Goal: Contribute content

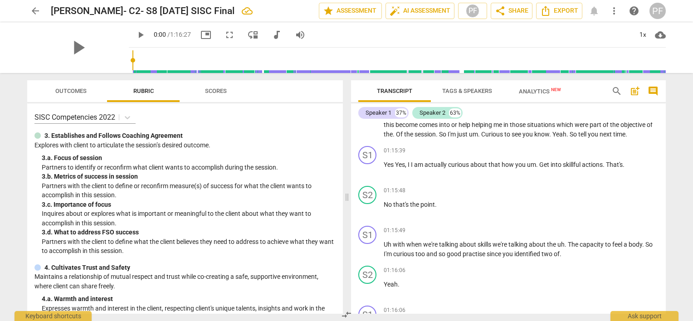
scroll to position [6860, 0]
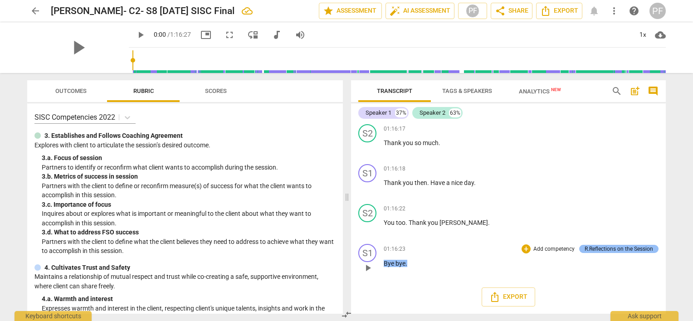
click at [636, 249] on div "R.Reflections on the Session" at bounding box center [619, 249] width 68 height 8
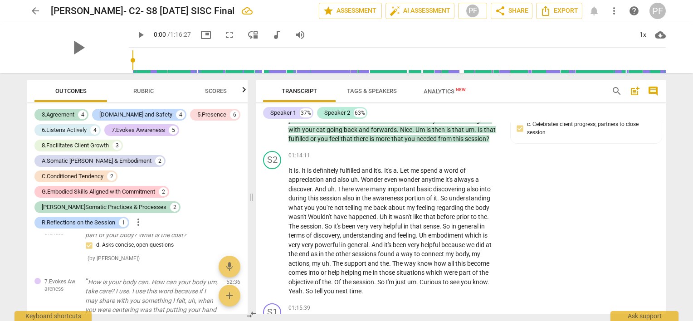
scroll to position [7477, 0]
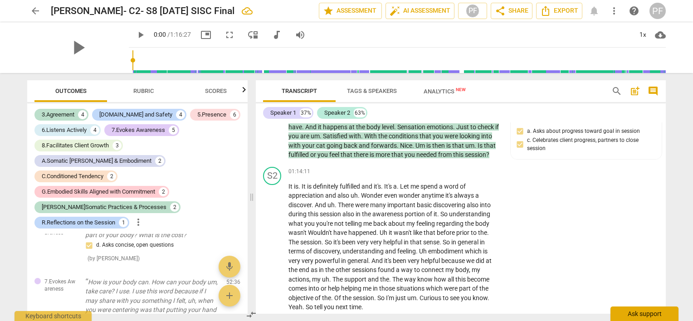
drag, startPoint x: 666, startPoint y: 296, endPoint x: 665, endPoint y: 310, distance: 14.5
click at [667, 0] on html "arrow_back [PERSON_NAME]- C2- S8 [DATE] SISC Final edit star Assessment auto_fi…" at bounding box center [346, 0] width 693 height 0
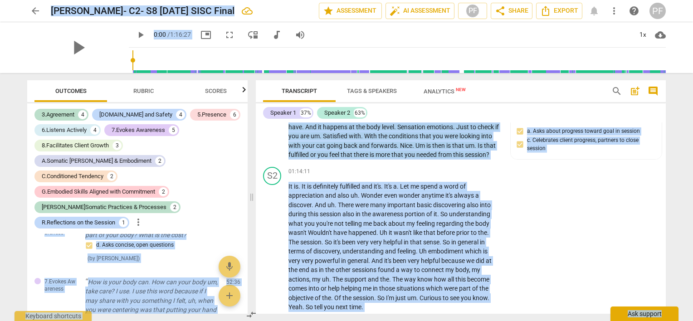
scroll to position [8030, 0]
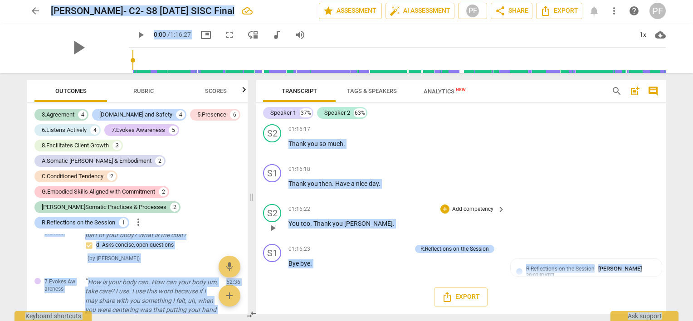
click at [631, 234] on div "S2 play_arrow pause 01:16:22 + Add competency keyboard_arrow_right You too . Th…" at bounding box center [461, 221] width 410 height 40
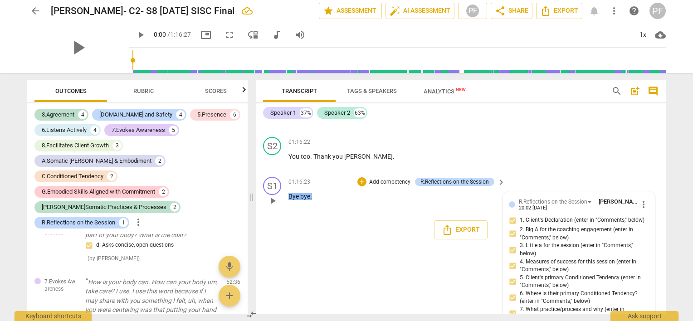
click at [640, 210] on span "more_vert" at bounding box center [643, 204] width 11 height 11
click at [642, 269] on li "Edit" at bounding box center [651, 272] width 31 height 17
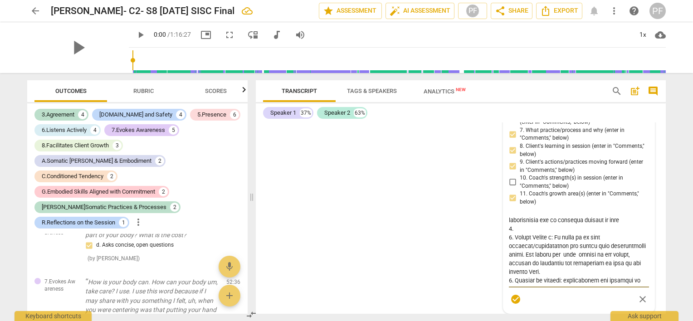
scroll to position [15, 0]
click at [521, 284] on textarea at bounding box center [579, 249] width 140 height 69
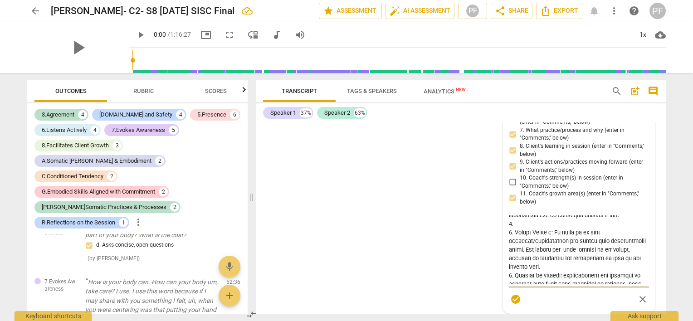
scroll to position [24, 0]
click at [521, 282] on textarea at bounding box center [579, 249] width 140 height 69
type textarea "9. Loremi dolorsitame co :"A el s doeiusmodt in ut labore etd magn aliquaeni ad…"
type textarea "1. Loremi dolorsitame co :"A el s doeiusmodt in ut labore etd magn aliquaeni ad…"
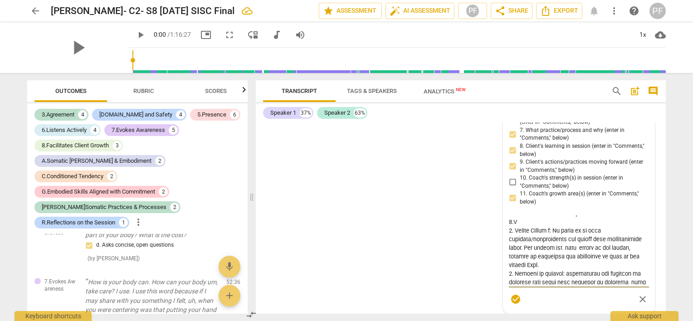
type textarea "1. Loremi dolorsitame co :"A el s doeiusmodt in ut labore etd magn aliquaeni ad…"
type textarea "2. Loremi dolorsitame co :"A el s doeiusmodt in ut labore etd magn aliquaeni ad…"
type textarea "3. Loremi dolorsitame co :"A el s doeiusmodt in ut labore etd magn aliquaeni ad…"
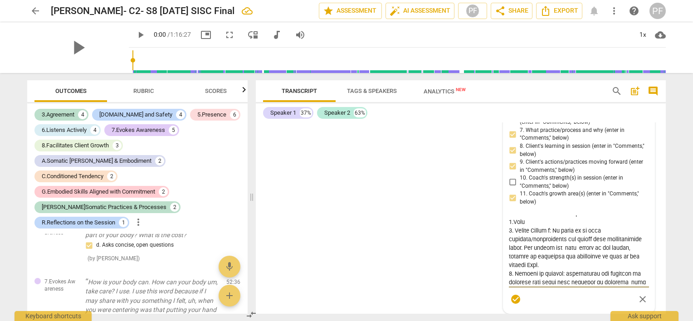
type textarea "1. Loremi dolorsitame co :"A el s doeiusmodt in ut labore etd magn aliquaeni ad…"
type textarea "9. Loremi dolorsitame co :"A el s doeiusmodt in ut labore etd magn aliquaeni ad…"
type textarea "6. Loremi dolorsitame co :"A el s doeiusmodt in ut labore etd magn aliquaeni ad…"
type textarea "1. Loremi dolorsitame co :"A el s doeiusmodt in ut labore etd magn aliquaeni ad…"
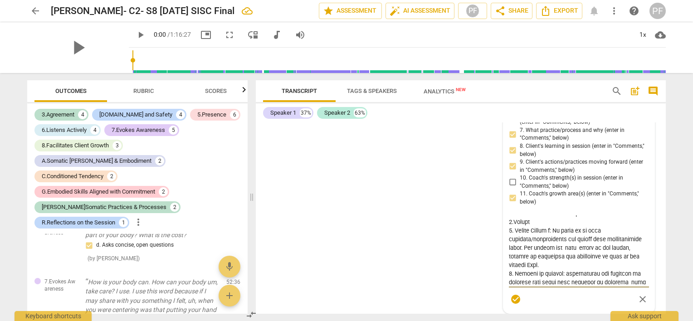
type textarea "1. Loremi dolorsitame co :"A el s doeiusmodt in ut labore etd magn aliquaeni ad…"
type textarea "2. Loremi dolorsitame co :"A el s doeiusmodt in ut labore etd magn aliquaeni ad…"
type textarea "1. Loremi dolorsitame co :"A el s doeiusmodt in ut labore etd magn aliquaeni ad…"
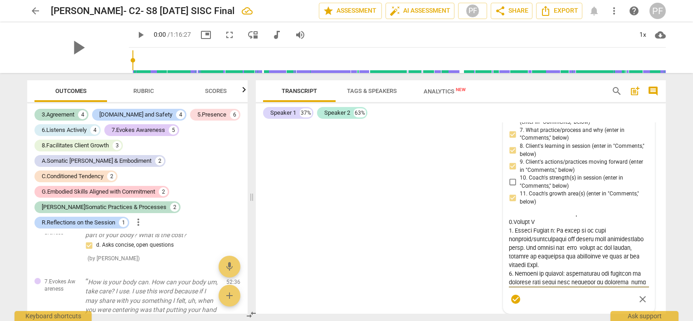
type textarea "2. Loremi dolorsitame co :"A el s doeiusmodt in ut labore etd magn aliquaeni ad…"
type textarea "1. Loremi dolorsitame co :"A el s doeiusmodt in ut labore etd magn aliquaeni ad…"
type textarea "0. Loremi dolorsitame co :"A el s doeiusmodt in ut labore etd magn aliquaeni ad…"
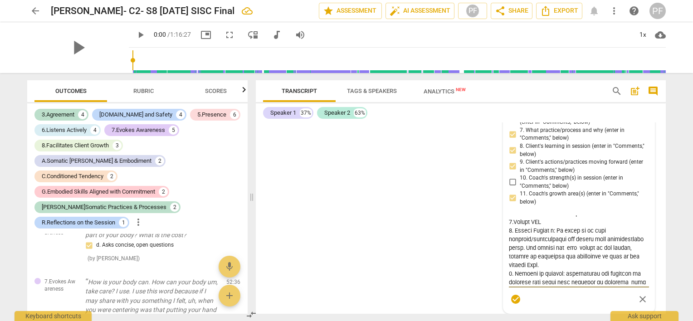
type textarea "0. Loremi dolorsitame co :"A el s doeiusmodt in ut labore etd magn aliquaeni ad…"
type textarea "4. Loremi dolorsitame co :"A el s doeiusmodt in ut labore etd magn aliquaeni ad…"
click at [537, 280] on textarea at bounding box center [579, 249] width 140 height 69
type textarea "1. Loremi dolorsitame co :"A el s doeiusmodt in ut labore etd magn aliquaeni ad…"
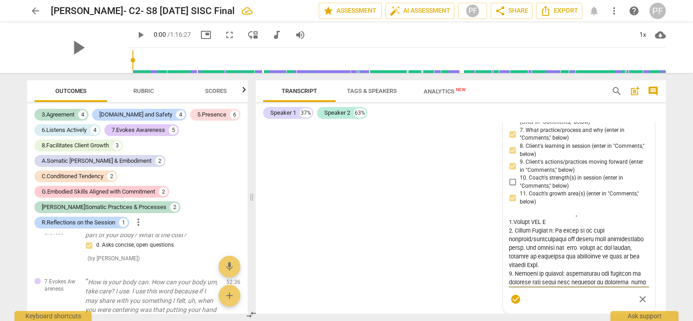
type textarea "1. Loremi dolorsitame co :"A el s doeiusmodt in ut labore etd magn aliquaeni ad…"
type textarea "5. Loremi dolorsitame co :"A el s doeiusmodt in ut labore etd magn aliquaeni ad…"
type textarea "9. Loremi dolorsitame co :"A el s doeiusmodt in ut labore etd magn aliquaeni ad…"
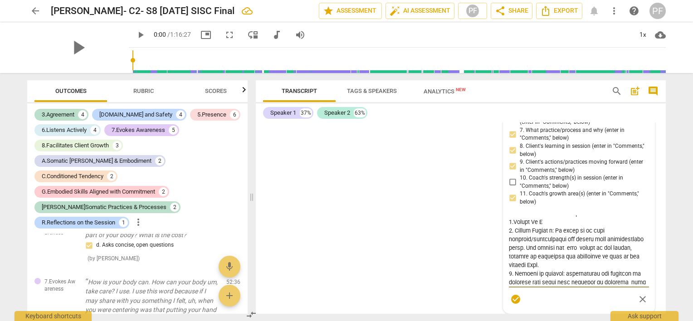
type textarea "7. Loremi dolorsitame co :"A el s doeiusmodt in ut labore etd magn aliquaeni ad…"
click at [543, 283] on textarea at bounding box center [579, 249] width 140 height 69
click at [542, 281] on textarea at bounding box center [579, 249] width 140 height 69
type textarea "2. Loremi dolorsitame co :"A el s doeiusmodt in ut labore etd magn aliquaeni ad…"
type textarea "3. Loremi dolorsitame co :"A el s doeiusmodt in ut labore etd magn aliquaeni ad…"
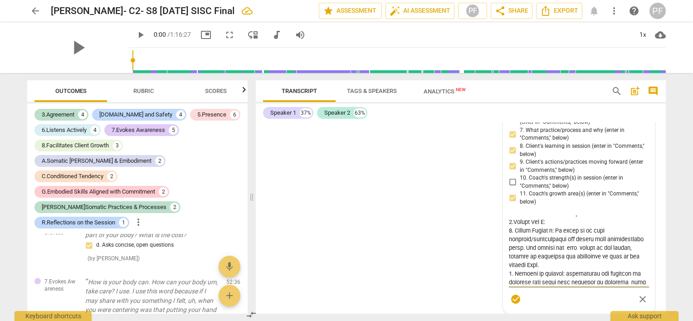
paste textarea "This client values strengthening his capacity to make deliberate choices aligne…"
type textarea "6. Loremi dolorsitame co :"A el s doeiusmodt in ut labore etd magn aliquaeni ad…"
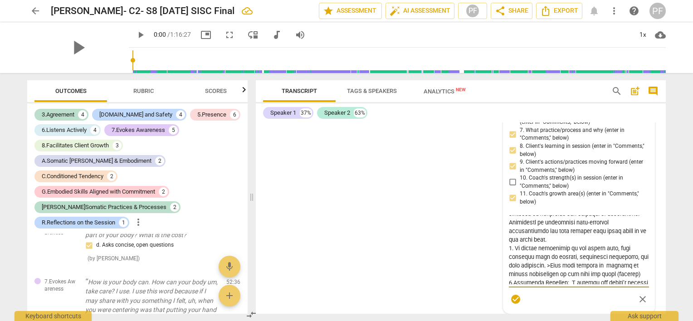
scroll to position [223, 0]
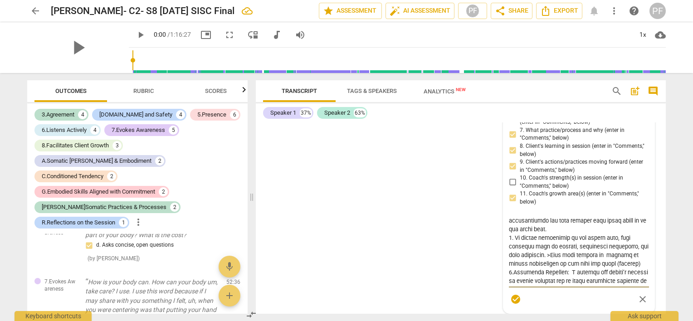
type textarea "6. Loremi dolorsitame co :"A el s doeiusmodt in ut labore etd magn aliquaeni ad…"
click at [512, 229] on div "R.Reflections on the Session [PERSON_NAME] more_vert 1. Client's Declaration (e…" at bounding box center [579, 164] width 140 height 289
click at [465, 227] on div "S1 play_arrow pause 00:04 + Add competency keyboard_arrow_right Good morning , …" at bounding box center [461, 217] width 410 height 191
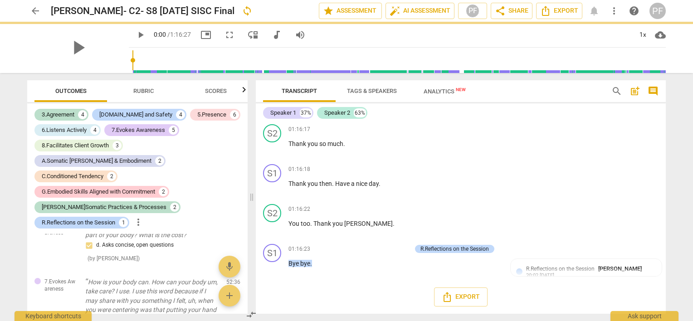
scroll to position [8030, 0]
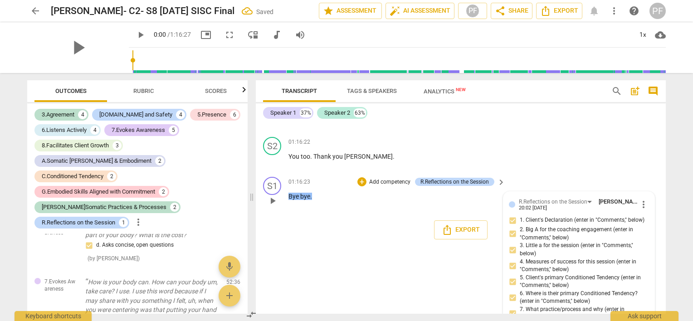
click at [602, 225] on span "1. Client's Declaration (enter in "Comments," below)" at bounding box center [582, 220] width 125 height 8
click at [520, 226] on input "1. Client's Declaration (enter in "Comments," below)" at bounding box center [512, 220] width 15 height 11
click at [512, 226] on input "1. Client's Declaration (enter in "Comments," below)" at bounding box center [512, 220] width 15 height 11
click at [514, 226] on input "1. Client's Declaration (enter in "Comments," below)" at bounding box center [512, 220] width 15 height 11
checkbox input "true"
